Goal: Information Seeking & Learning: Learn about a topic

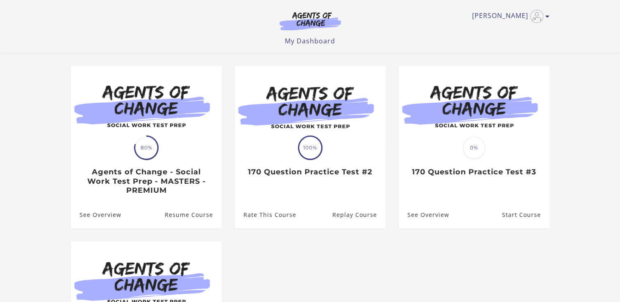
scroll to position [30, 0]
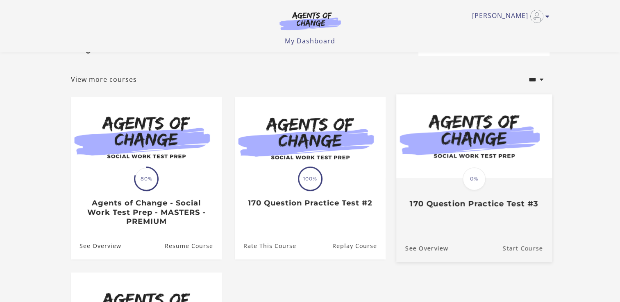
click at [513, 248] on link "Start Course" at bounding box center [526, 248] width 49 height 27
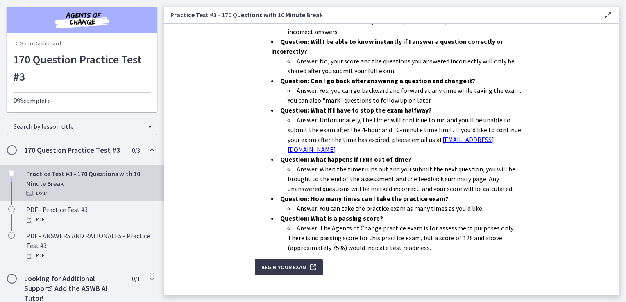
scroll to position [250, 0]
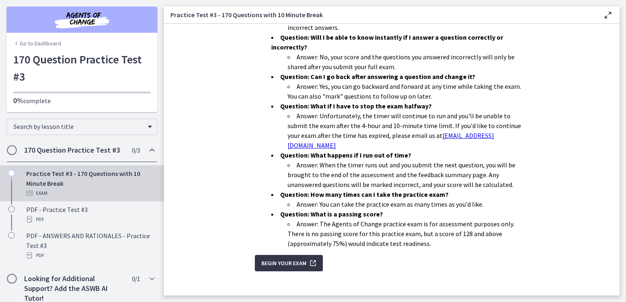
click at [298, 259] on span "Begin Your Exam" at bounding box center [283, 264] width 45 height 10
